Goal: Information Seeking & Learning: Learn about a topic

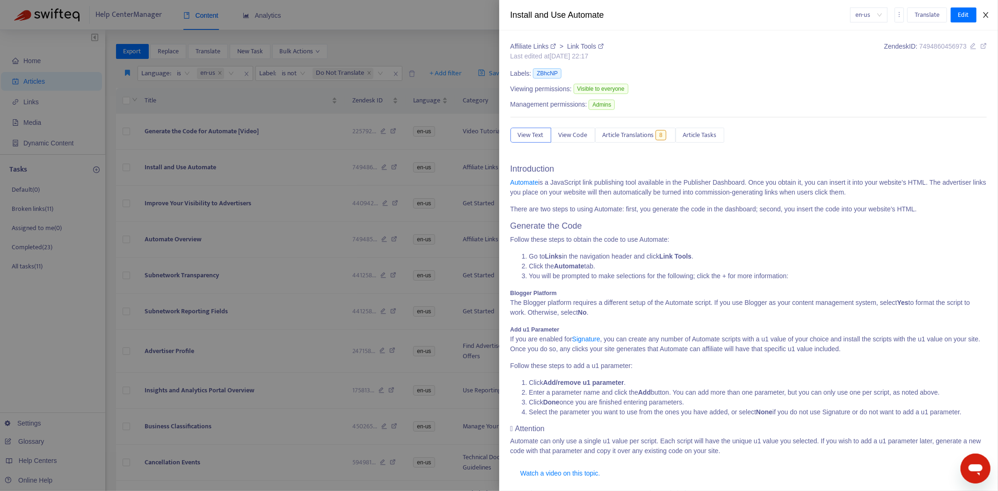
click at [988, 16] on icon "close" at bounding box center [985, 14] width 7 height 7
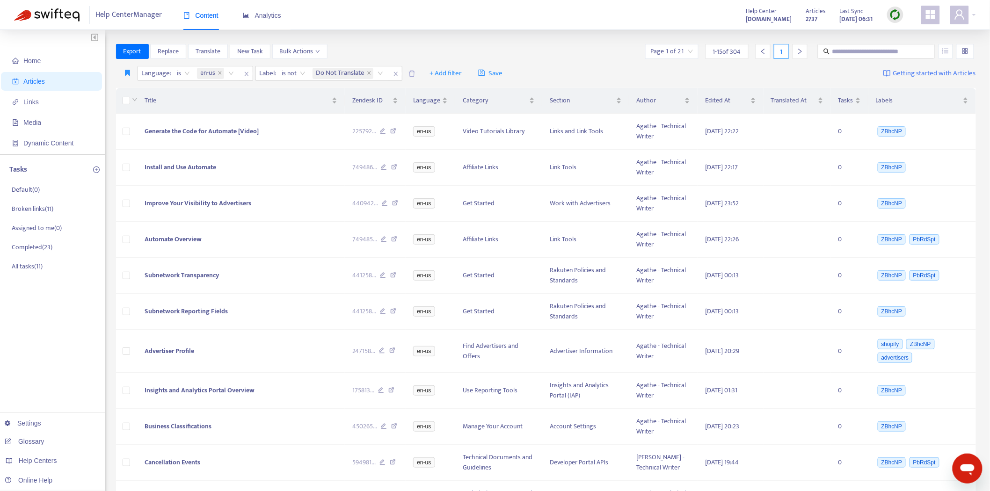
click at [897, 9] on img at bounding box center [895, 15] width 12 height 12
click at [905, 32] on link "Quick Sync" at bounding box center [915, 34] width 40 height 11
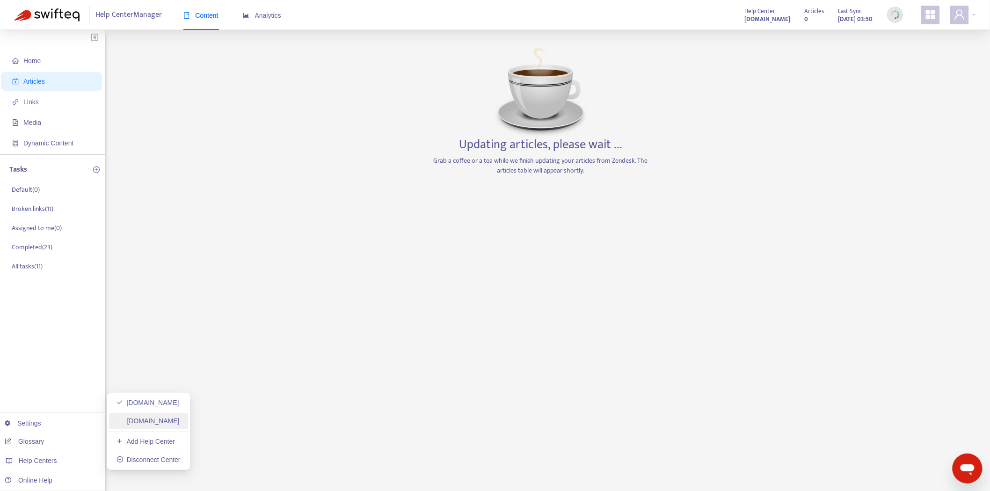
click at [170, 418] on link "[DOMAIN_NAME]" at bounding box center [147, 420] width 63 height 7
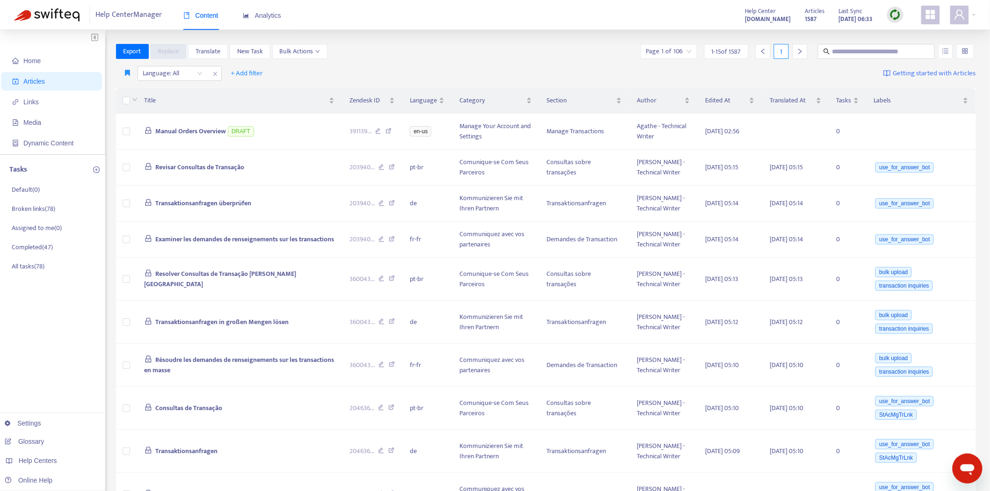
click at [899, 12] on img at bounding box center [895, 15] width 12 height 12
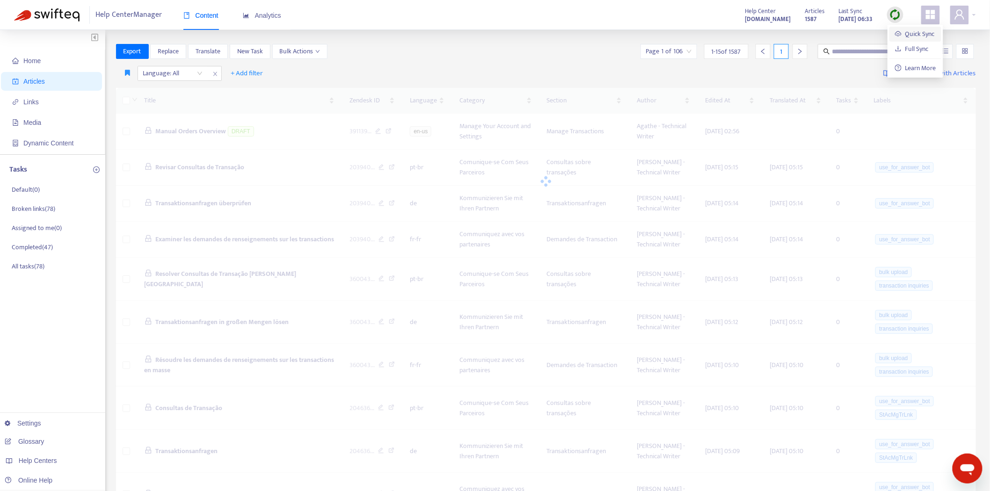
click at [902, 31] on link "Quick Sync" at bounding box center [915, 34] width 40 height 11
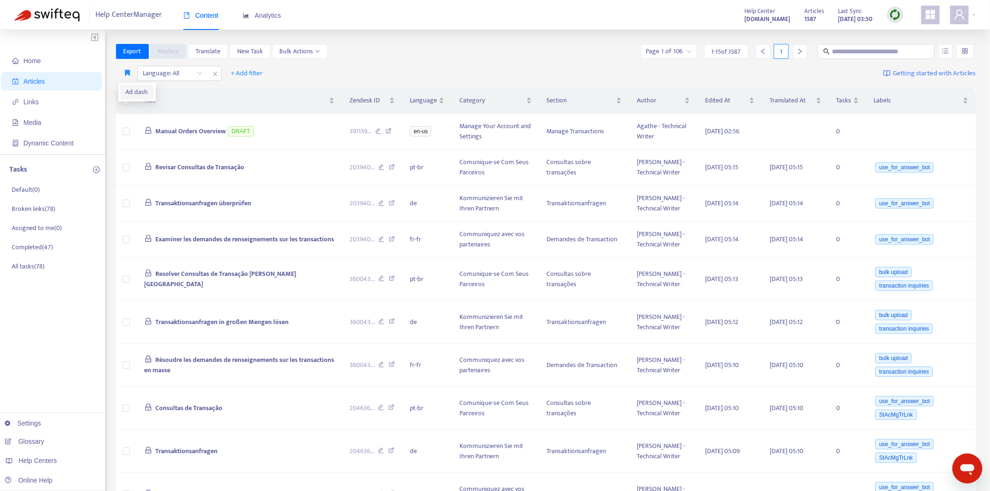
click at [129, 90] on span "Ad dash" at bounding box center [137, 92] width 22 height 10
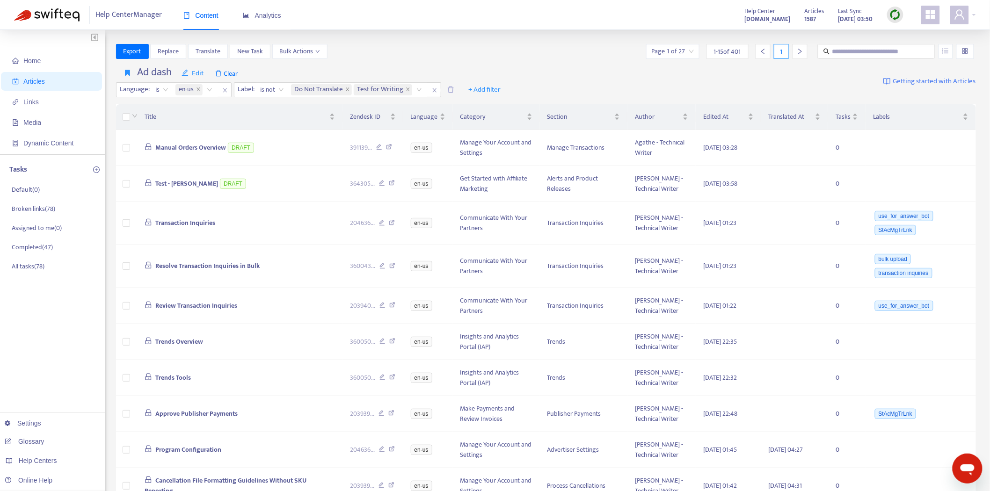
click at [185, 224] on span "Transaction Inquiries" at bounding box center [185, 222] width 60 height 11
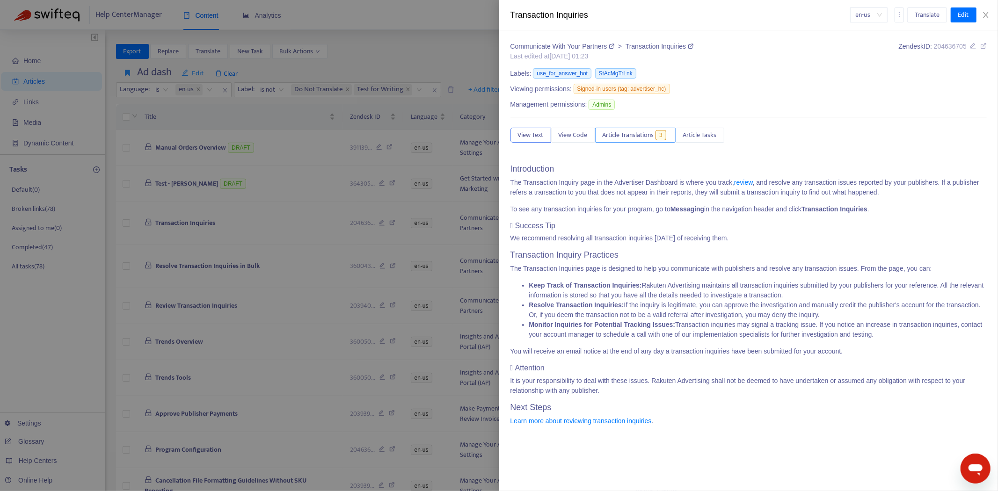
click at [615, 133] on span "Article Translations" at bounding box center [627, 135] width 51 height 10
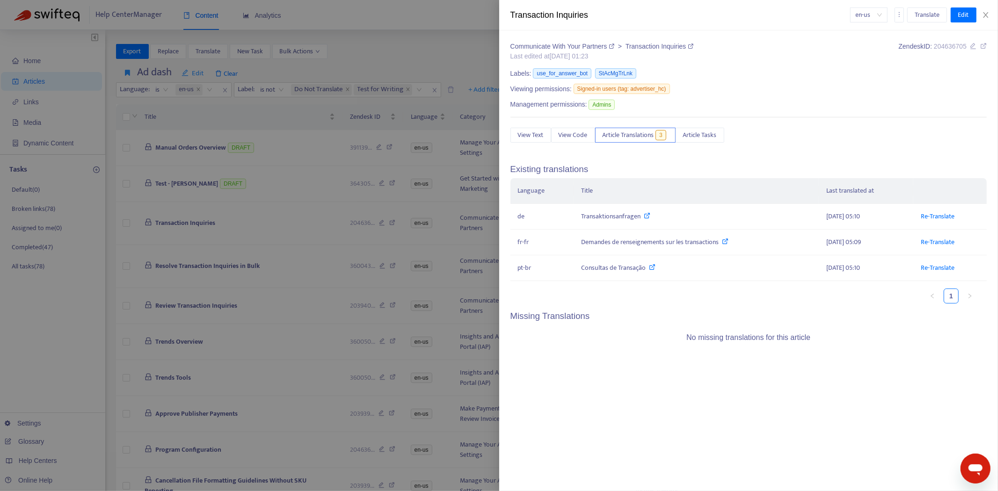
drag, startPoint x: 88, startPoint y: 351, endPoint x: 93, endPoint y: 363, distance: 13.0
click at [90, 350] on div at bounding box center [499, 245] width 998 height 491
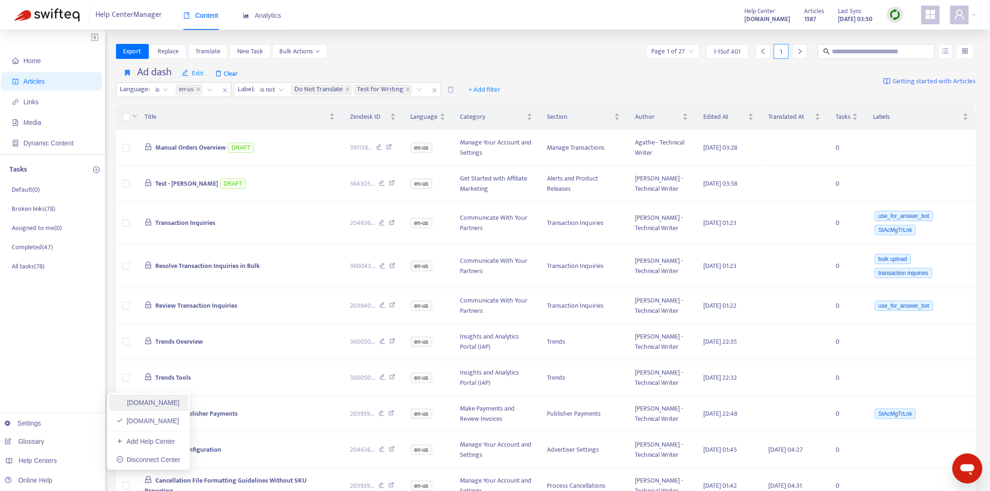
click at [166, 404] on link "[DOMAIN_NAME]" at bounding box center [147, 402] width 63 height 7
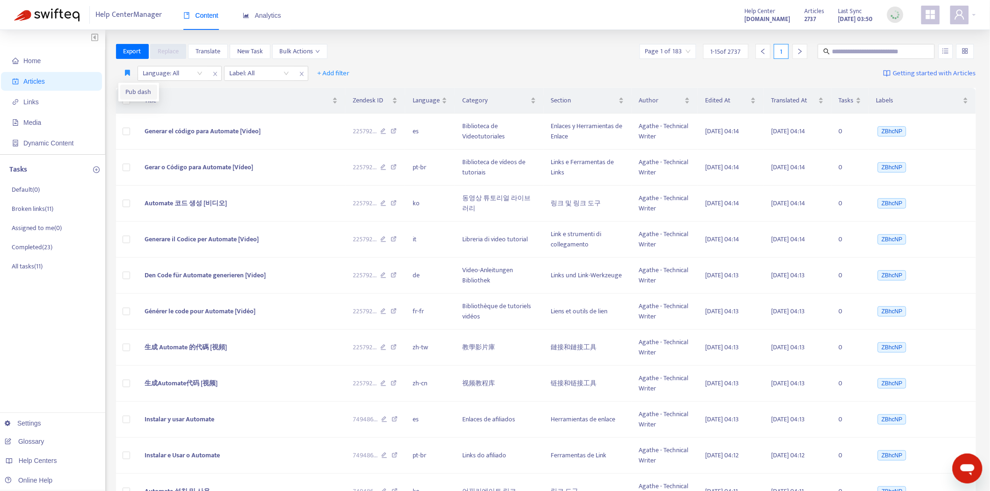
click at [129, 88] on span "Pub dash" at bounding box center [139, 92] width 26 height 10
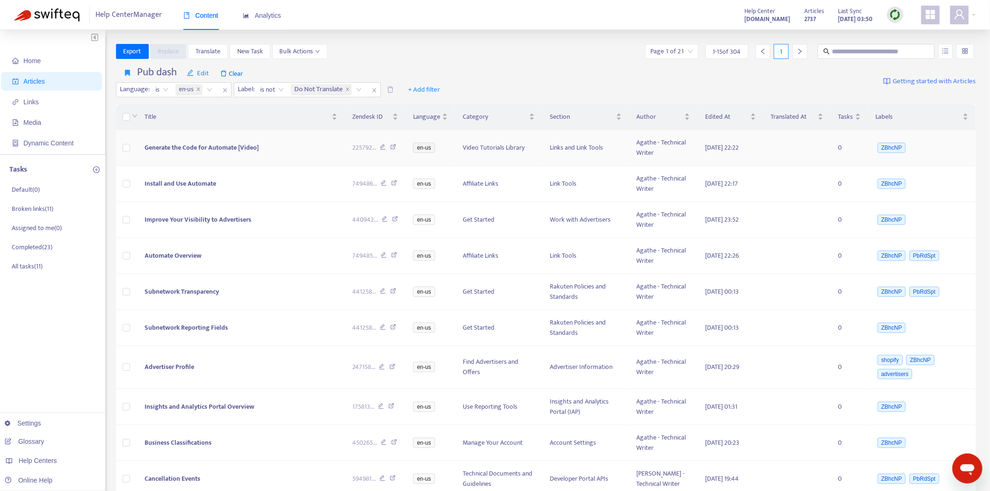
click at [165, 146] on div "Title Zendesk ID Language Category Section Author Edited At Translated At Tasks…" at bounding box center [546, 390] width 860 height 573
click at [242, 145] on span "Generate the Code for Automate [Video]" at bounding box center [202, 147] width 114 height 11
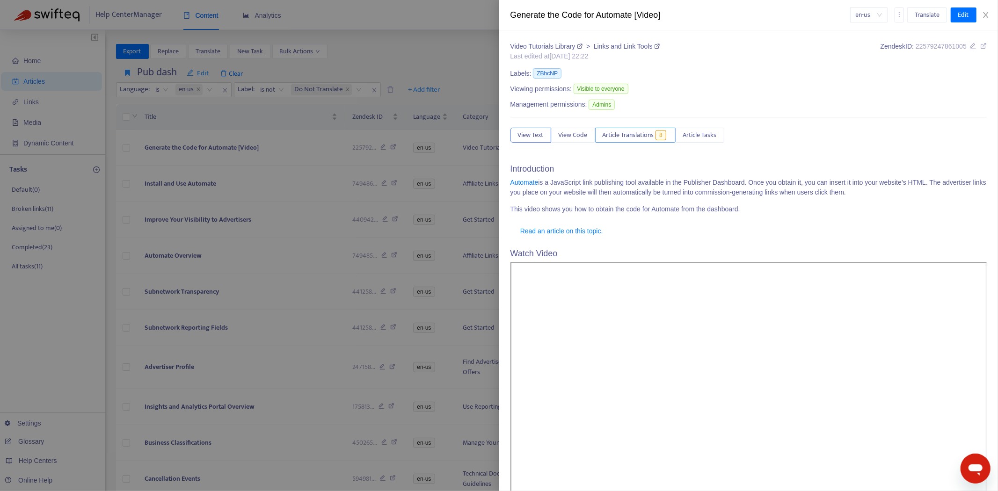
click at [628, 138] on span "Article Translations" at bounding box center [627, 135] width 51 height 10
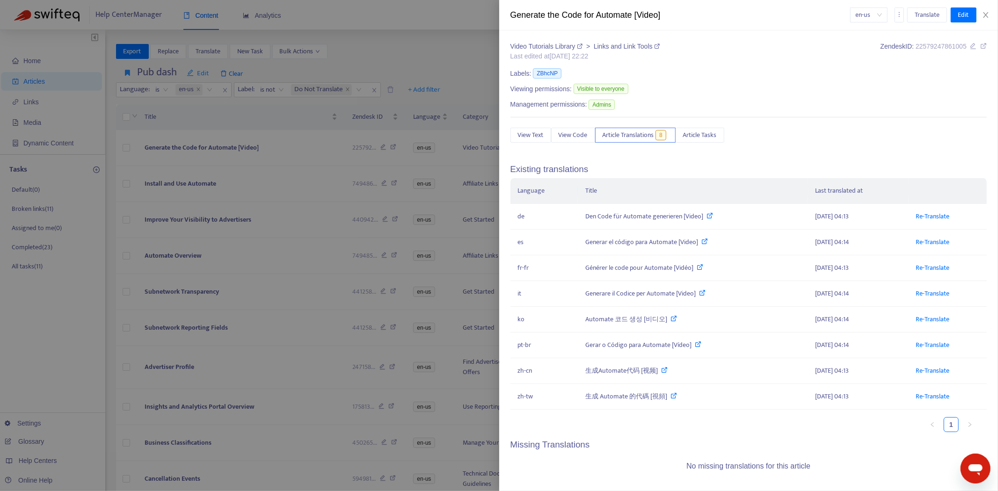
click at [417, 66] on div at bounding box center [499, 245] width 998 height 491
